Goal: Task Accomplishment & Management: Use online tool/utility

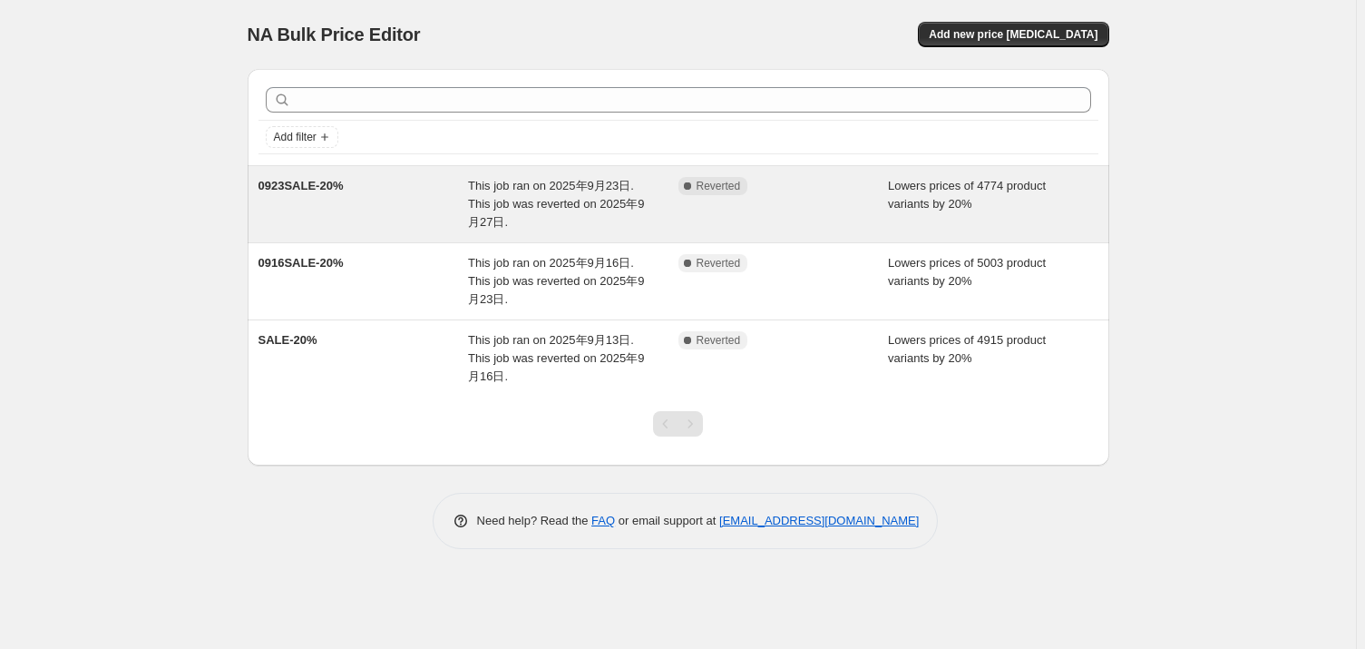
click at [549, 188] on span "This job ran on 2025年9月23日. This job was reverted on 2025年9月27日." at bounding box center [556, 204] width 176 height 50
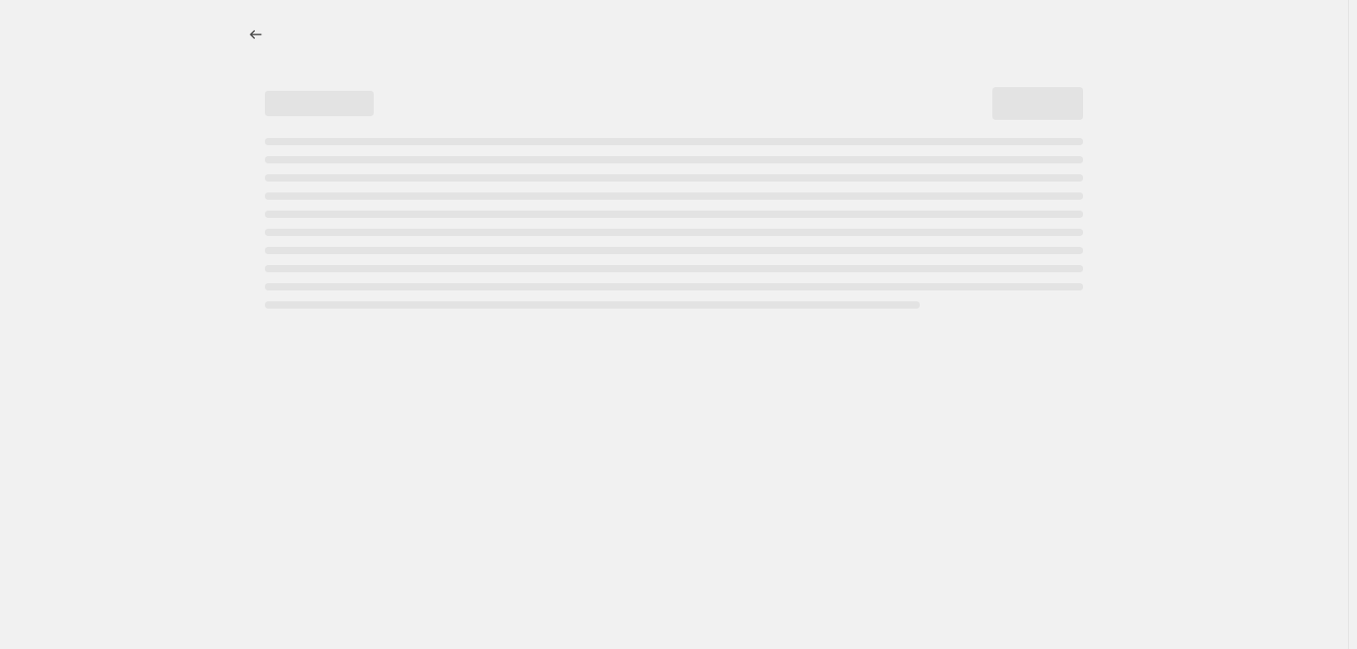
select select "percentage"
select select "vendor"
select select "not_equal"
select select "product_status"
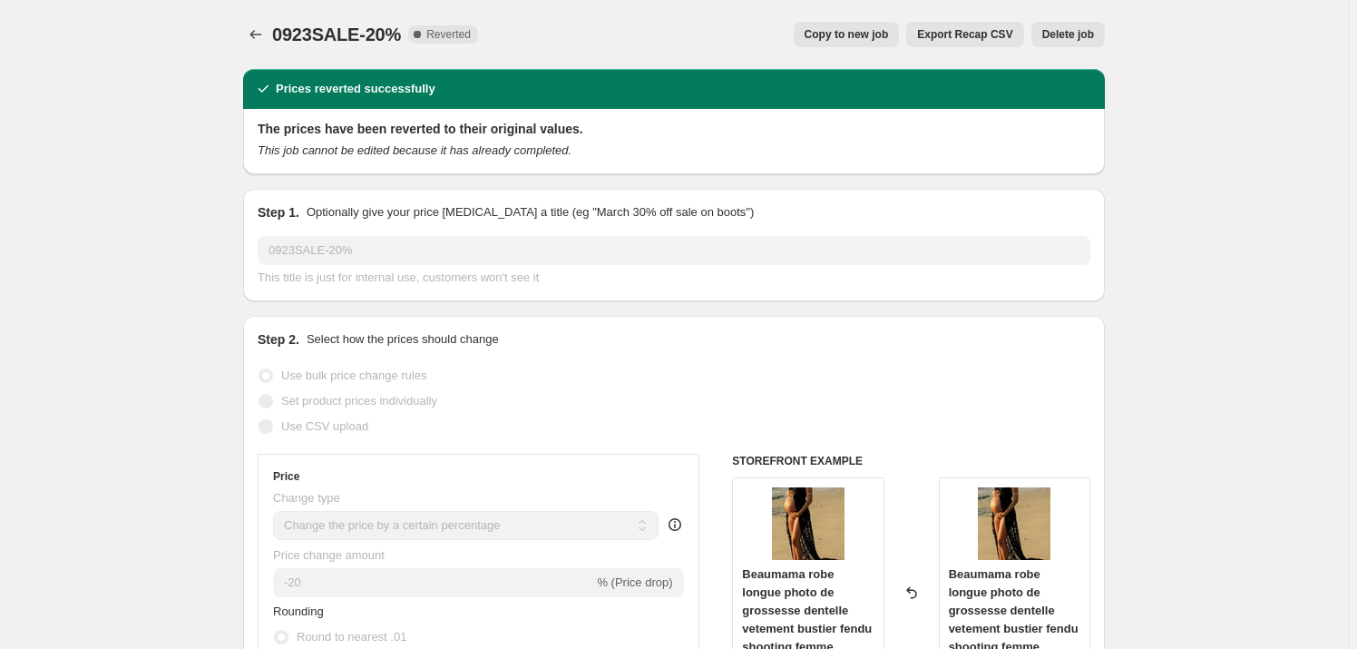
click at [889, 38] on span "Copy to new job" at bounding box center [847, 34] width 84 height 15
select select "percentage"
select select "vendor"
select select "not_equal"
select select "product_status"
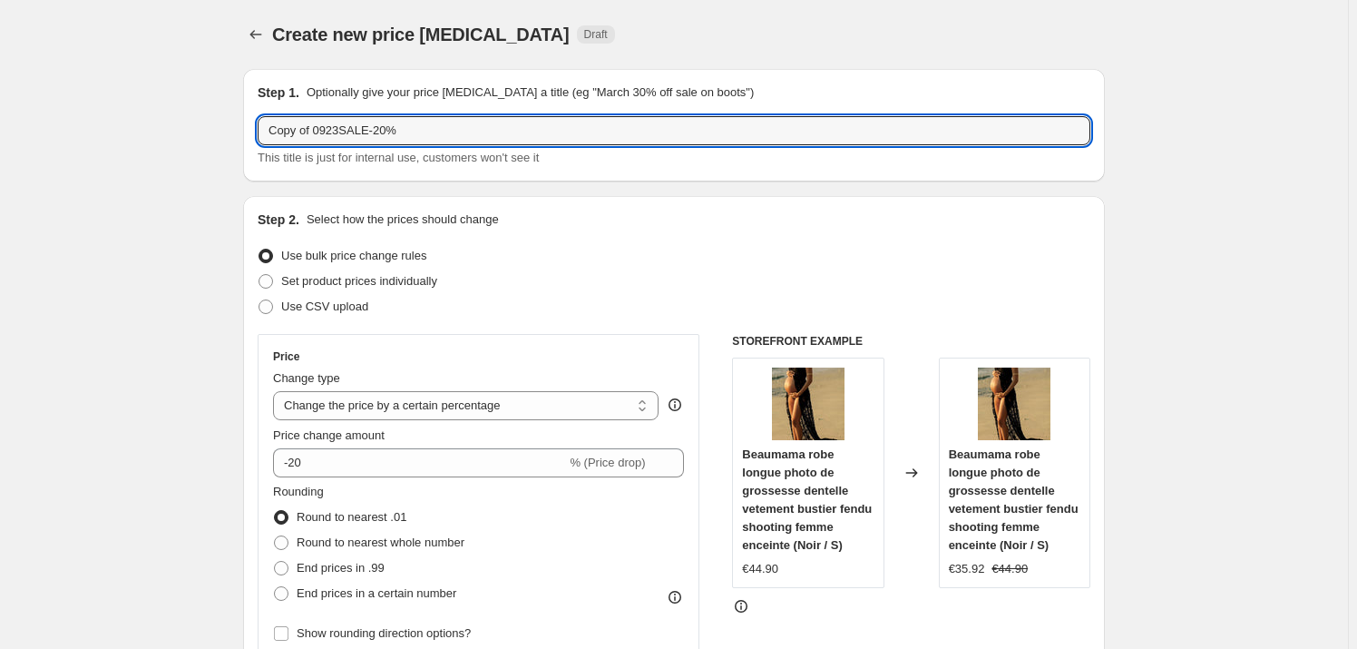
drag, startPoint x: 340, startPoint y: 130, endPoint x: 183, endPoint y: 140, distance: 157.2
type input "0927SALE-20%"
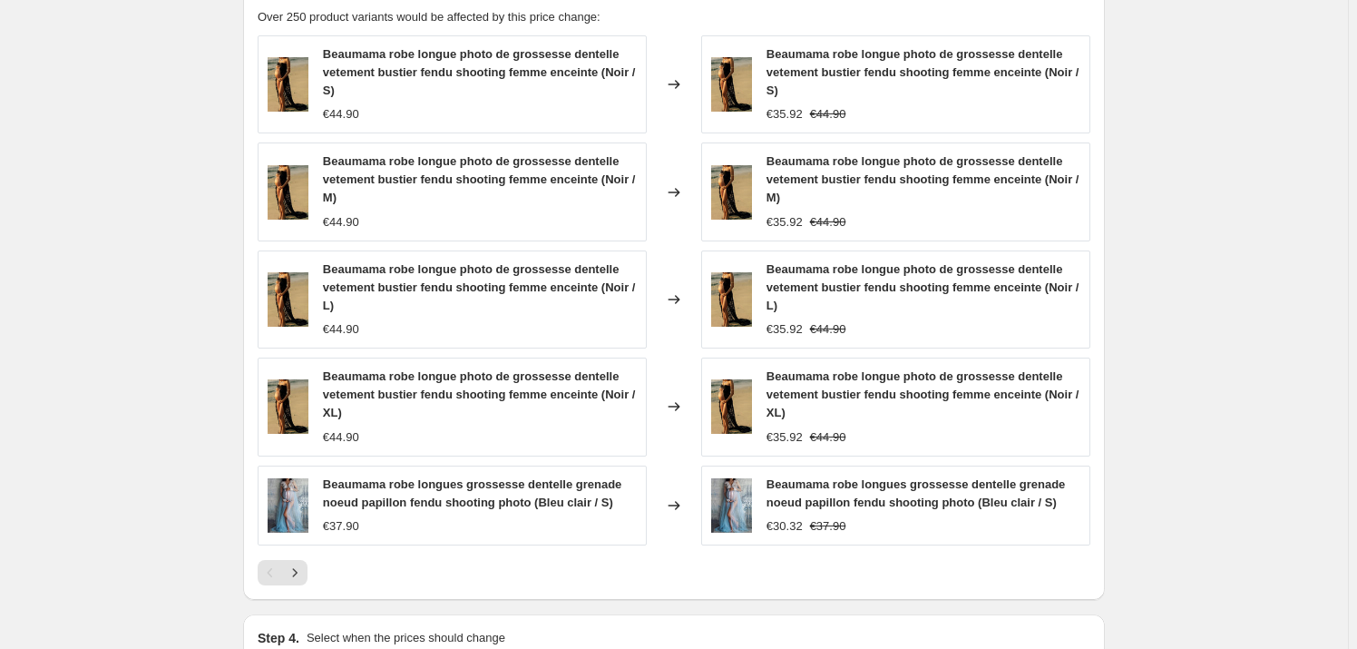
scroll to position [1484, 0]
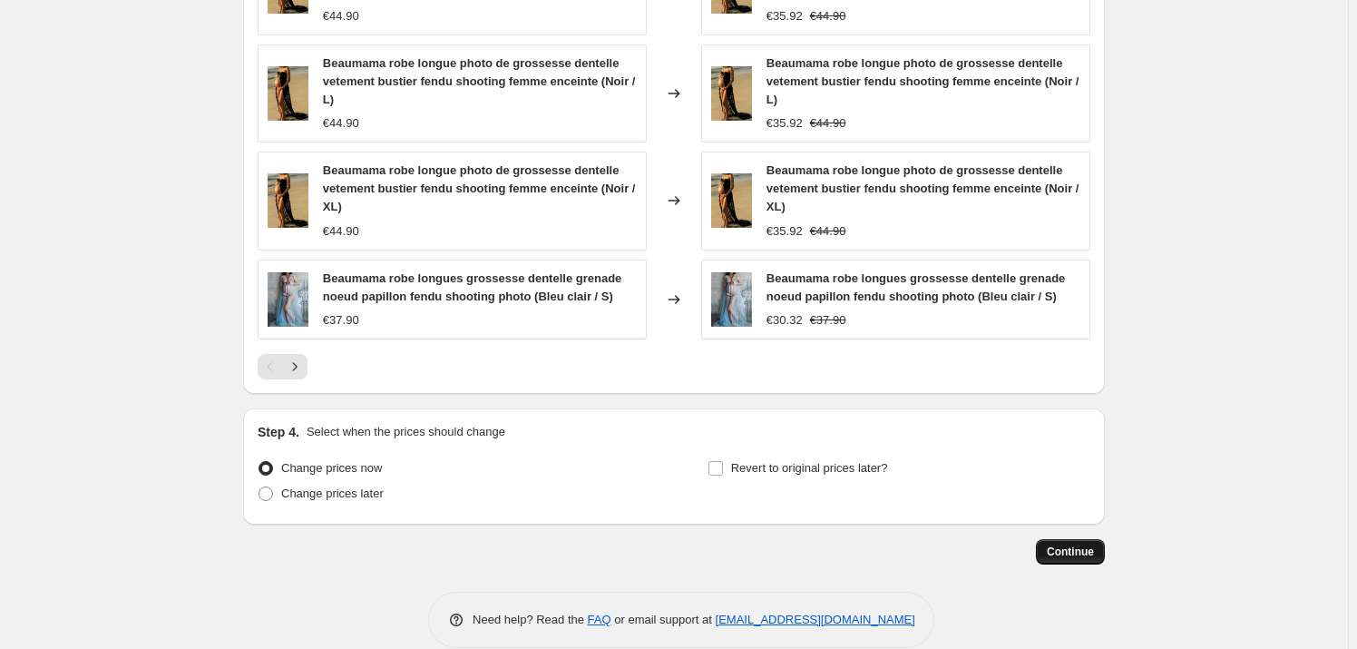
click at [1074, 544] on span "Continue" at bounding box center [1070, 551] width 47 height 15
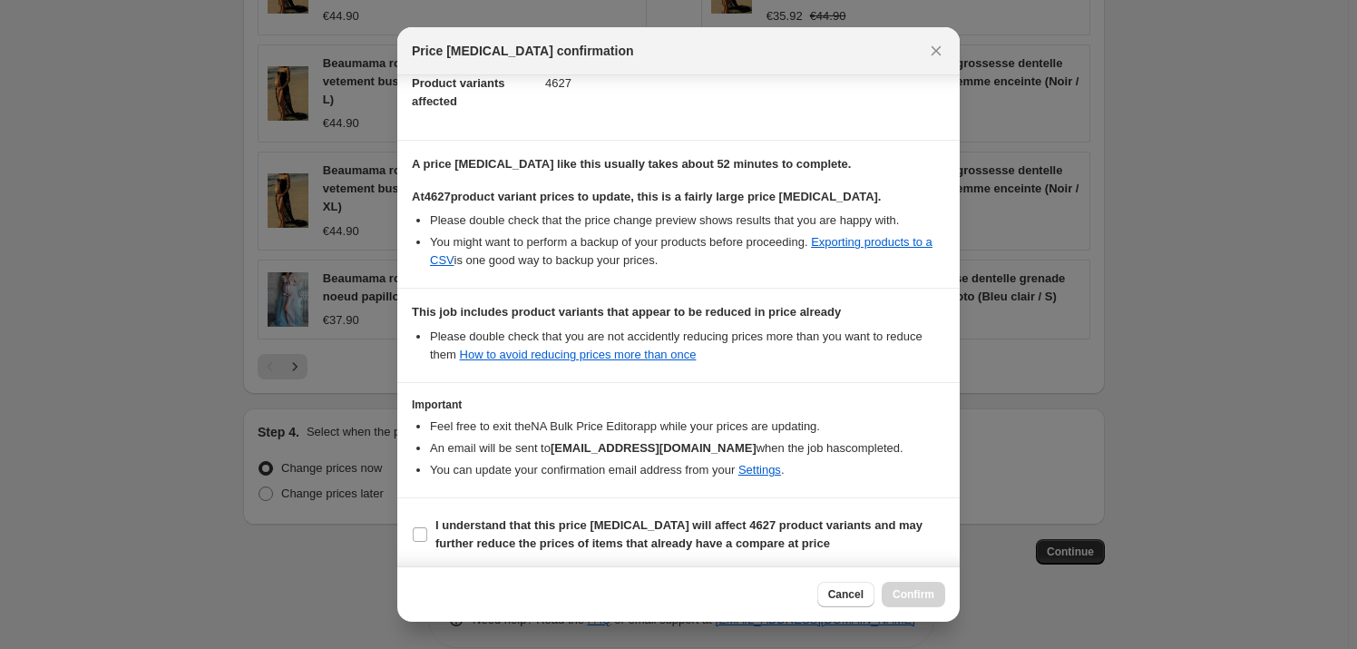
scroll to position [213, 0]
drag, startPoint x: 420, startPoint y: 521, endPoint x: 444, endPoint y: 524, distance: 23.9
click at [420, 521] on label "I understand that this price change job will affect 4627 product variants and m…" at bounding box center [678, 532] width 533 height 44
click at [420, 524] on input "I understand that this price change job will affect 4627 product variants and m…" at bounding box center [420, 531] width 15 height 15
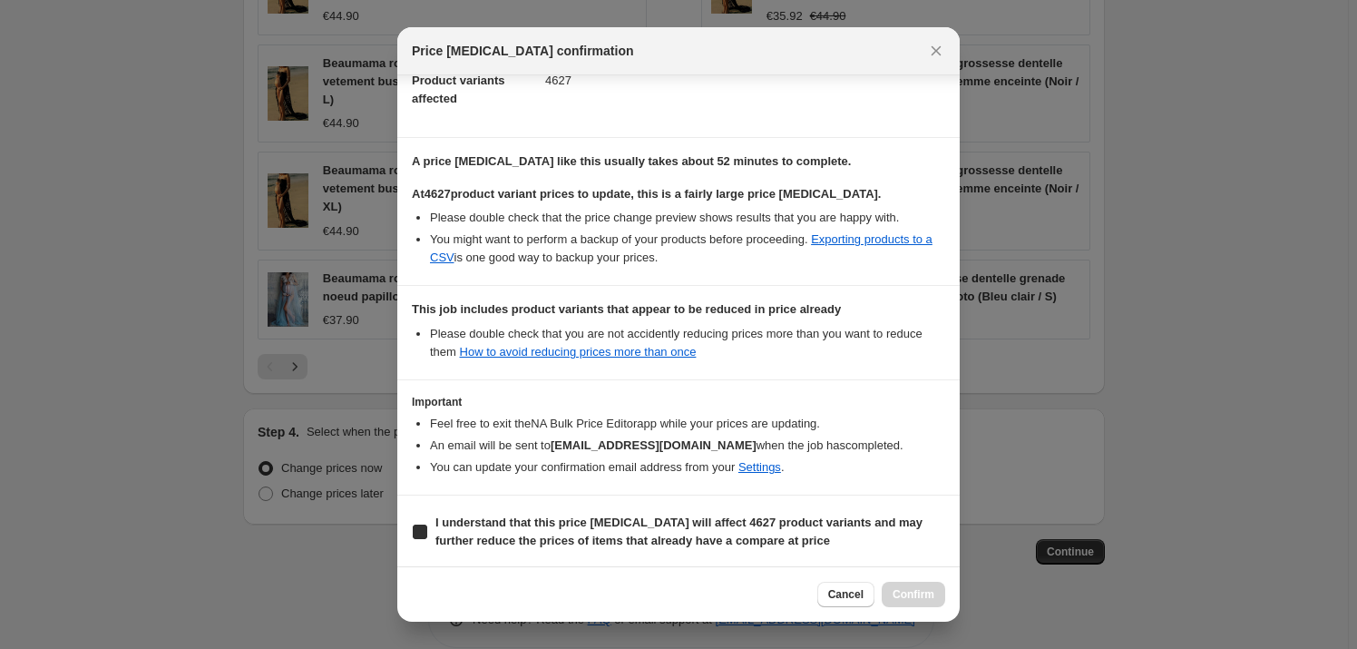
checkbox input "true"
click at [932, 589] on span "Confirm" at bounding box center [914, 594] width 42 height 15
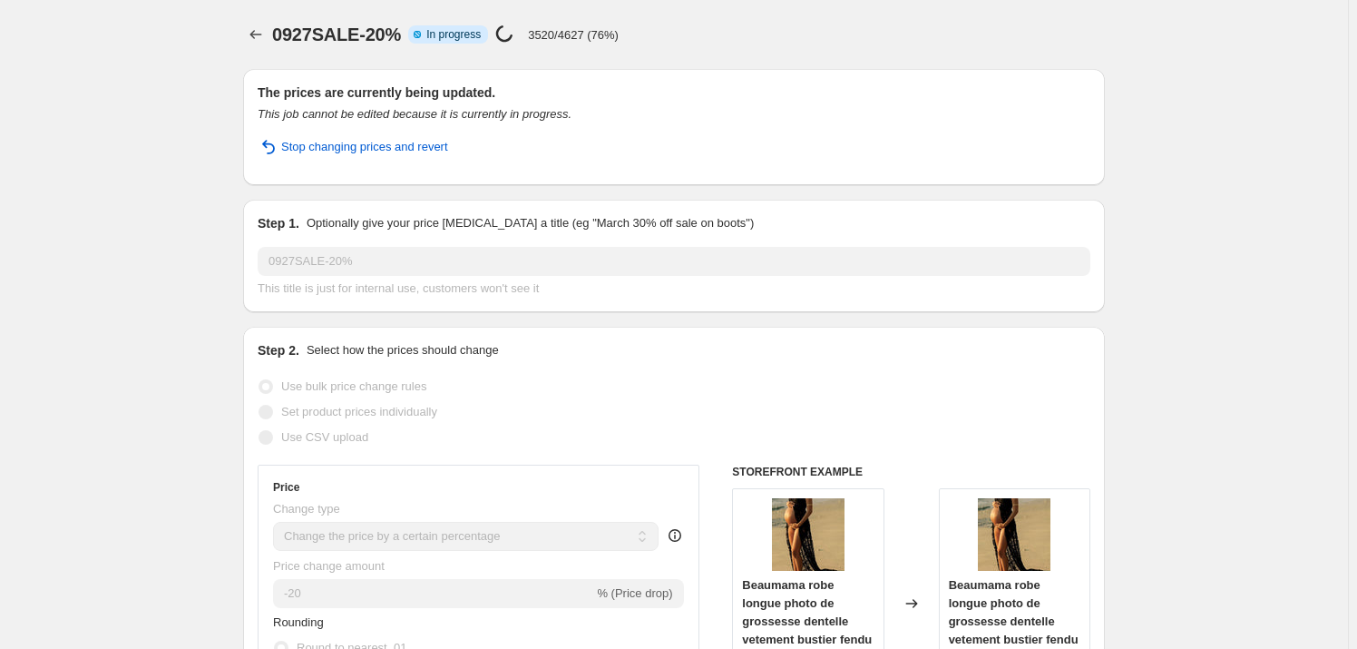
drag, startPoint x: 550, startPoint y: 199, endPoint x: 519, endPoint y: 200, distance: 30.9
drag, startPoint x: 519, startPoint y: 200, endPoint x: 749, endPoint y: 44, distance: 278.8
click at [795, 26] on div "0927SALE-20% Info Partially complete In progress Price change job in progress..…" at bounding box center [688, 34] width 833 height 25
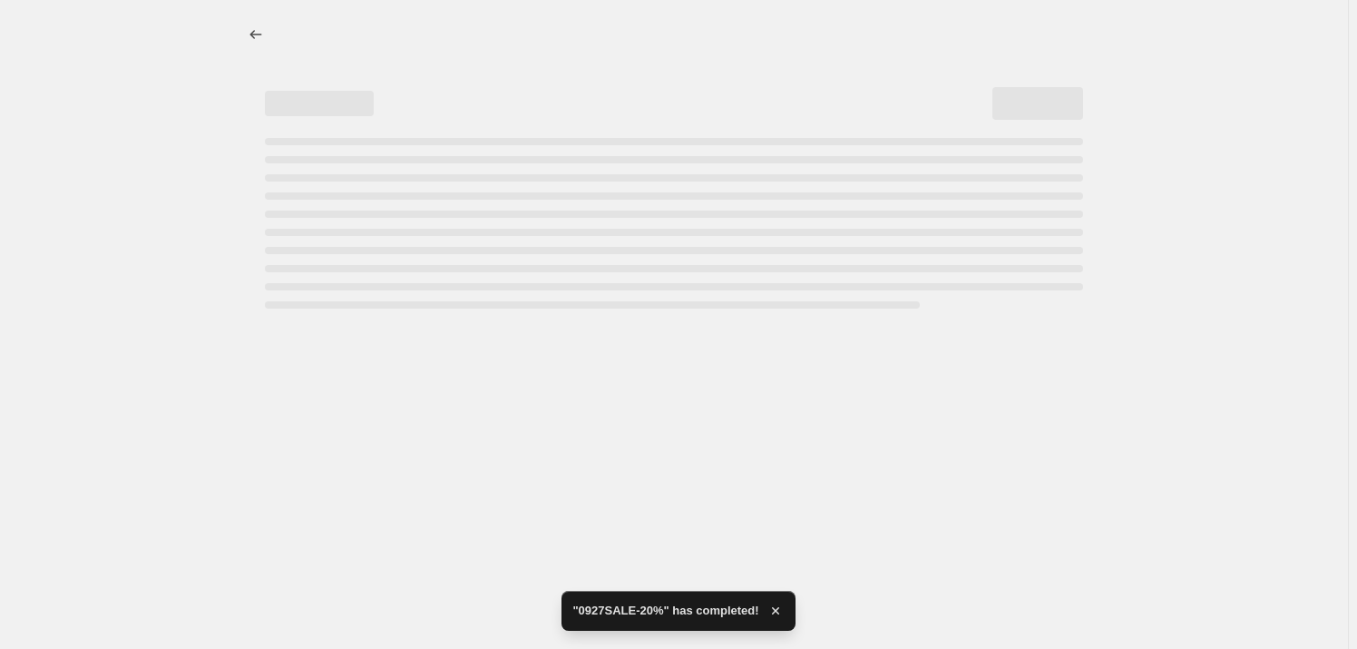
select select "percentage"
select select "vendor"
select select "not_equal"
select select "product_status"
